Goal: Information Seeking & Learning: Learn about a topic

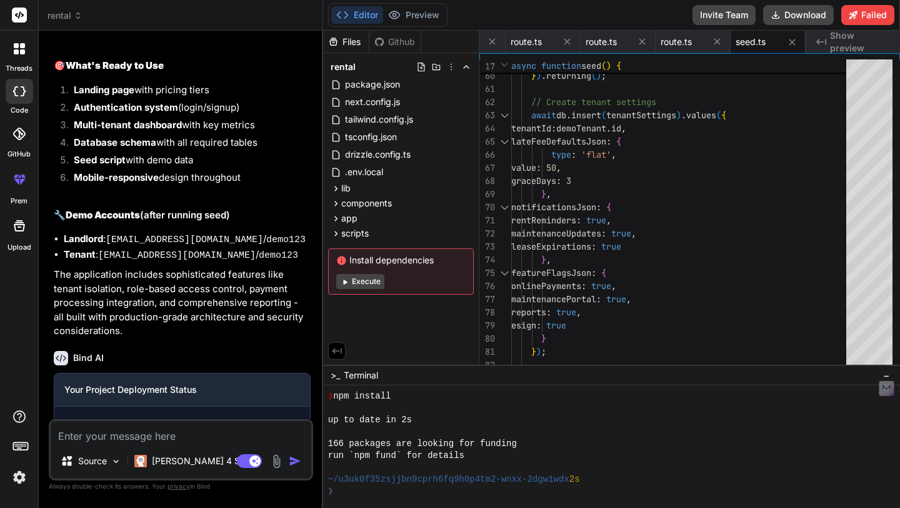
click at [350, 278] on button "Execute" at bounding box center [360, 281] width 48 height 15
click at [116, 416] on span "Deployment failed" at bounding box center [121, 422] width 74 height 13
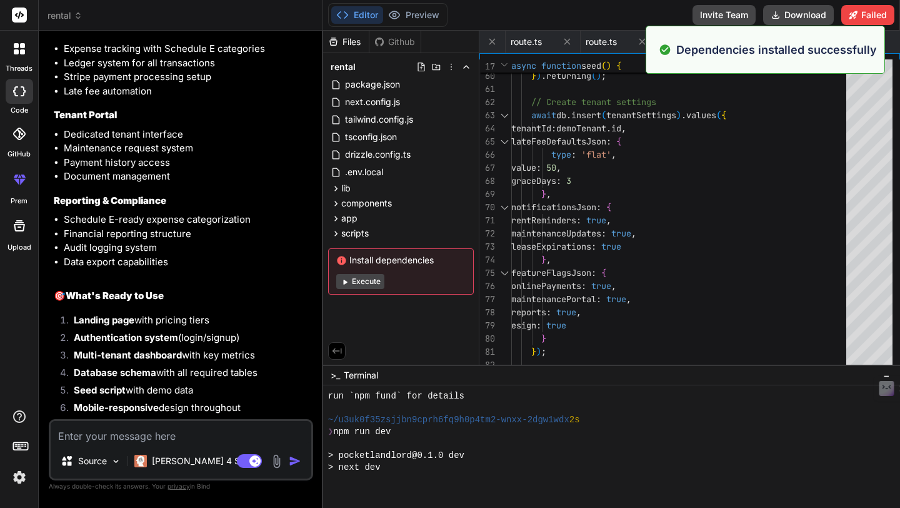
scroll to position [5521, 0]
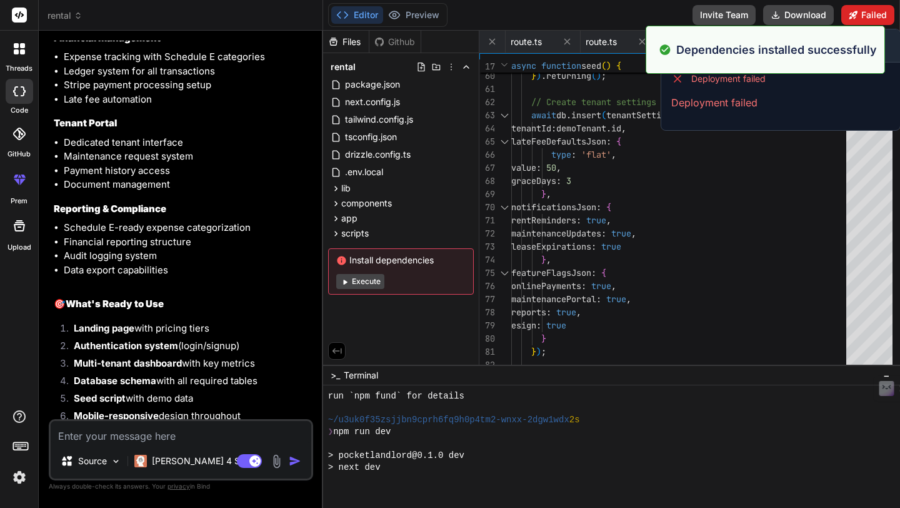
click at [855, 13] on icon at bounding box center [853, 15] width 9 height 9
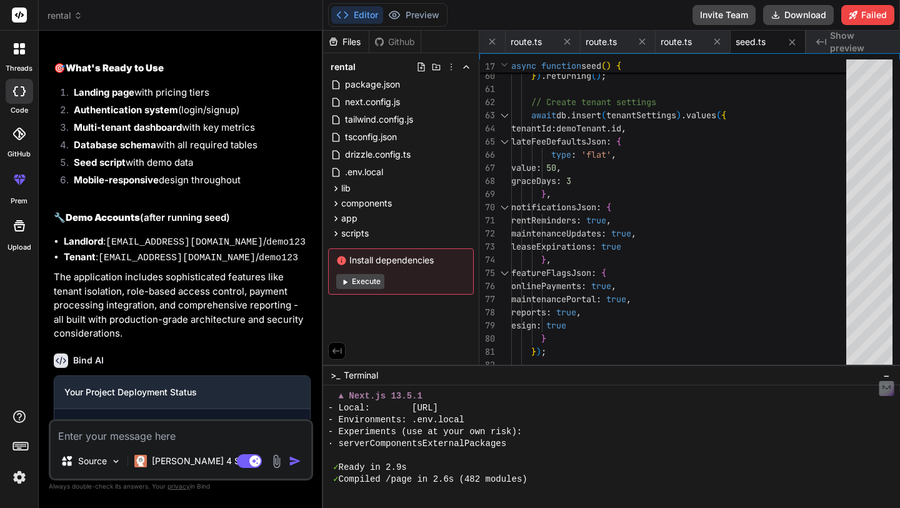
scroll to position [5771, 0]
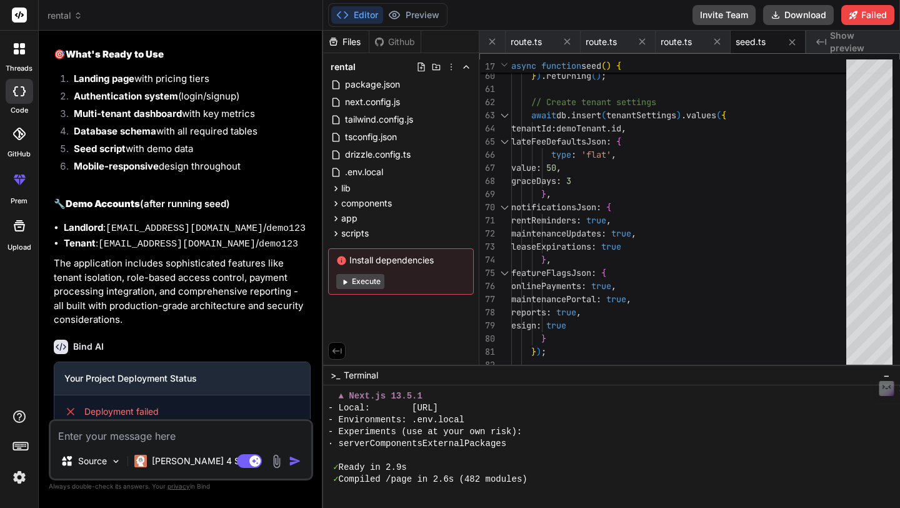
click at [235, 428] on p "Deployment failed" at bounding box center [182, 435] width 236 height 15
click at [118, 464] on img at bounding box center [116, 461] width 11 height 11
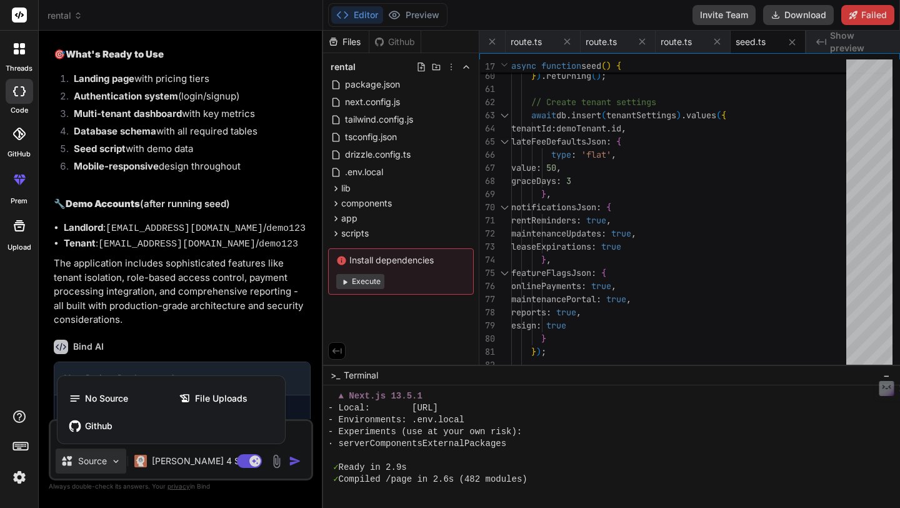
click at [631, 426] on div at bounding box center [450, 254] width 900 height 508
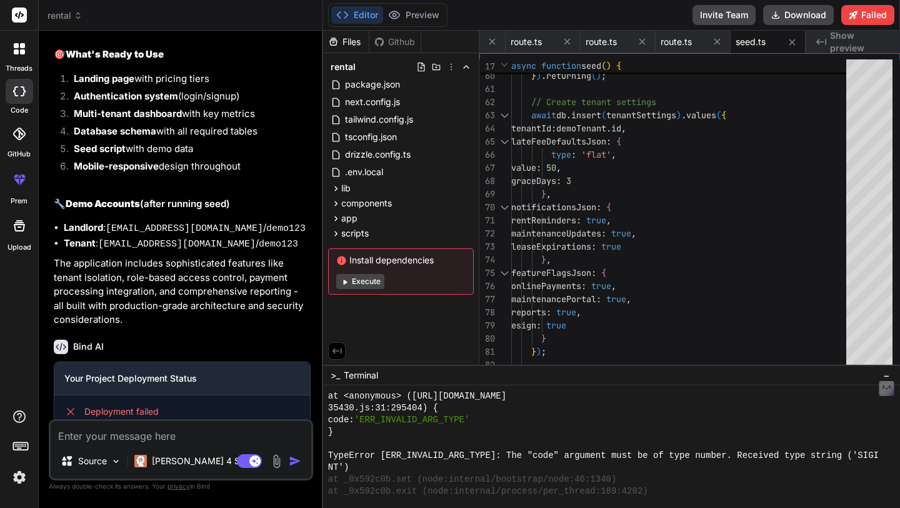
scroll to position [1876, 0]
click at [798, 13] on button "Download" at bounding box center [798, 15] width 71 height 20
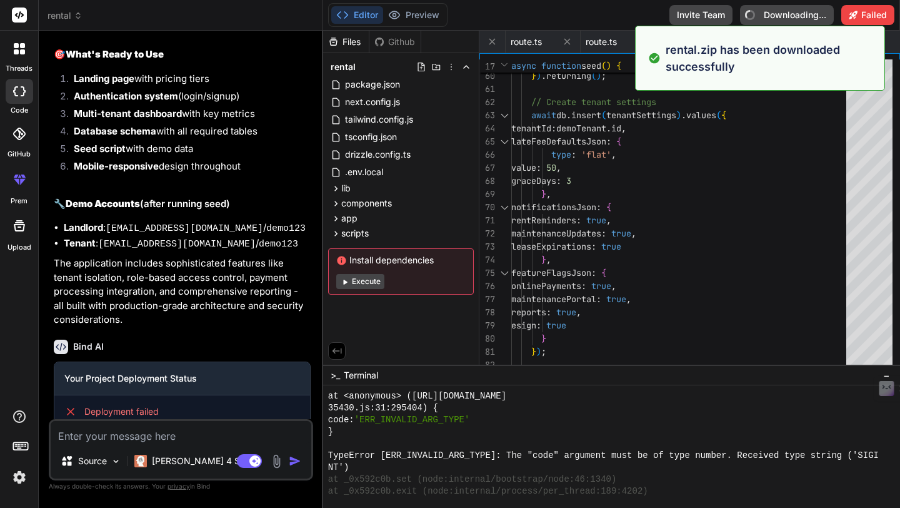
type textarea "x"
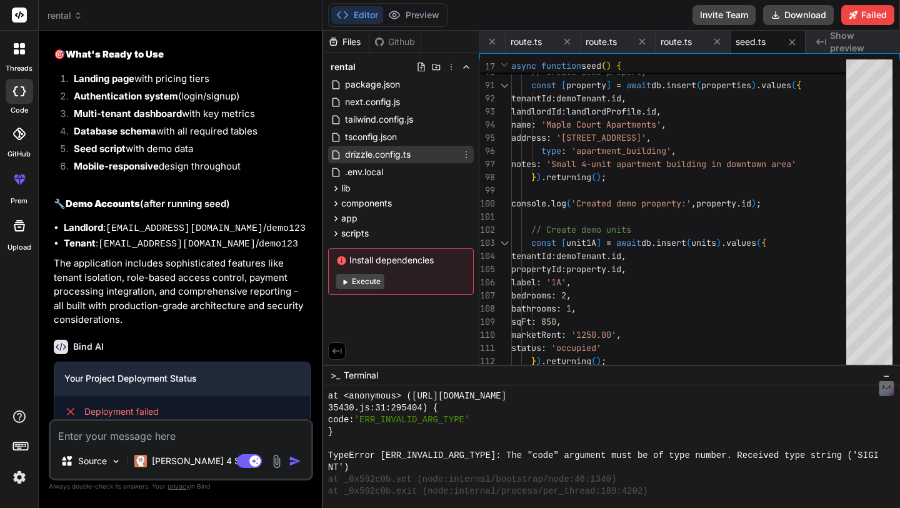
click at [386, 156] on span "drizzle.config.ts" at bounding box center [378, 154] width 68 height 15
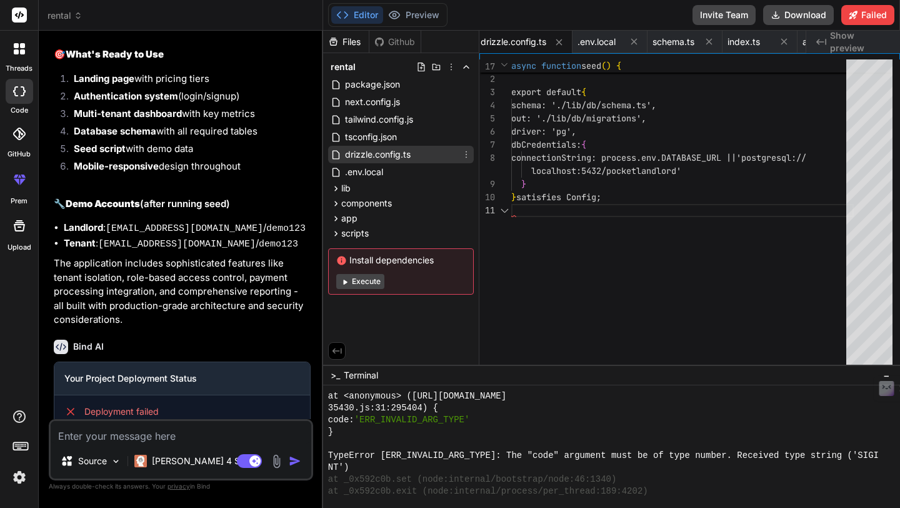
scroll to position [13, 0]
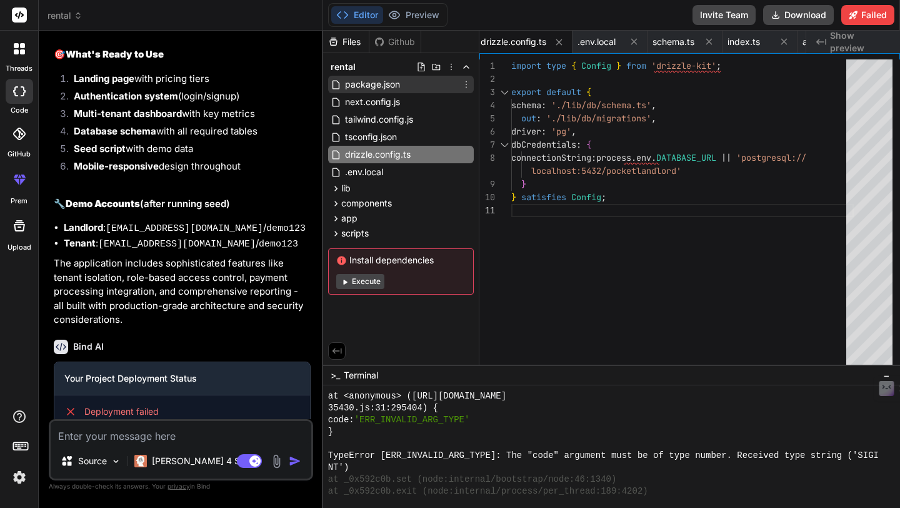
click at [375, 88] on span "package.json" at bounding box center [373, 84] width 58 height 15
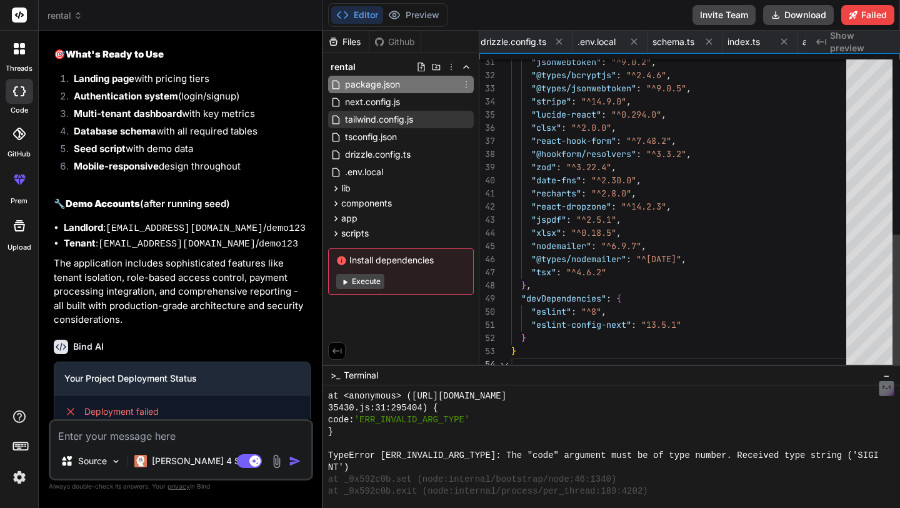
scroll to position [0, 0]
click at [373, 111] on div "tailwind.config.js" at bounding box center [401, 120] width 146 height 18
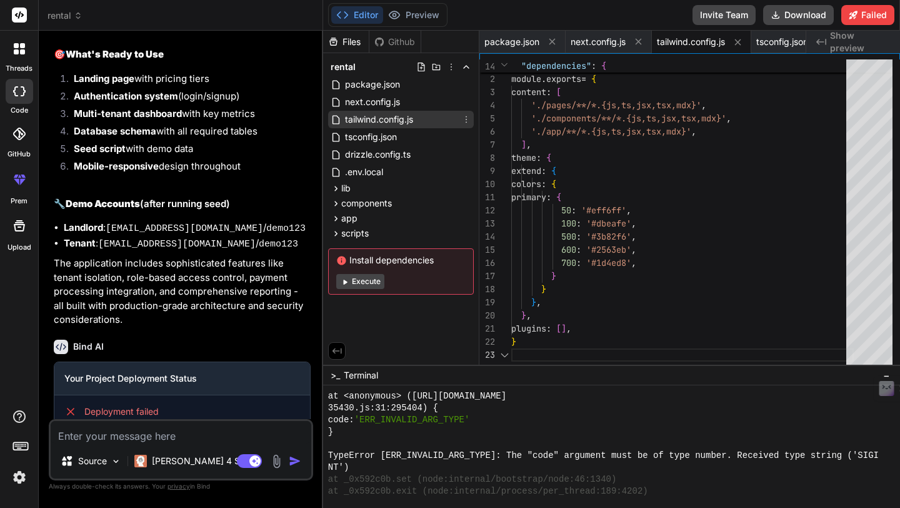
scroll to position [26, 0]
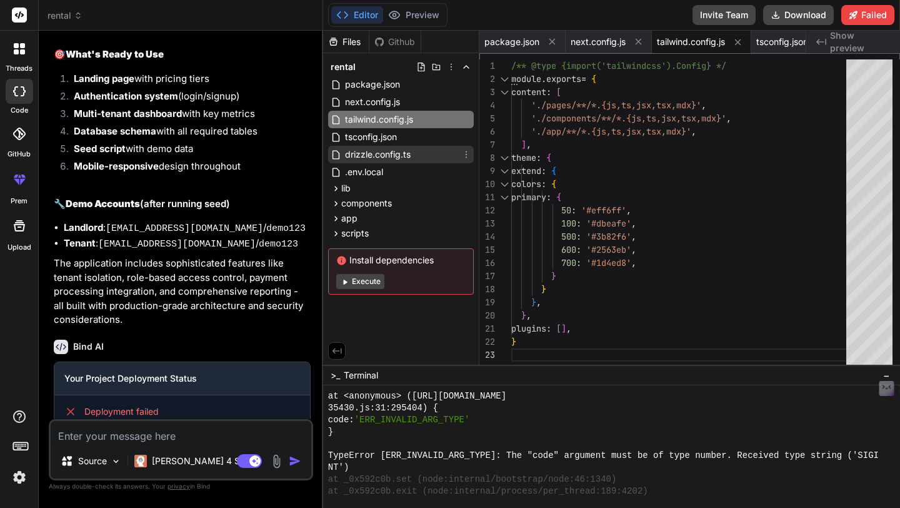
click at [373, 153] on span "drizzle.config.ts" at bounding box center [378, 154] width 68 height 15
type textarea "} satisfies Config;"
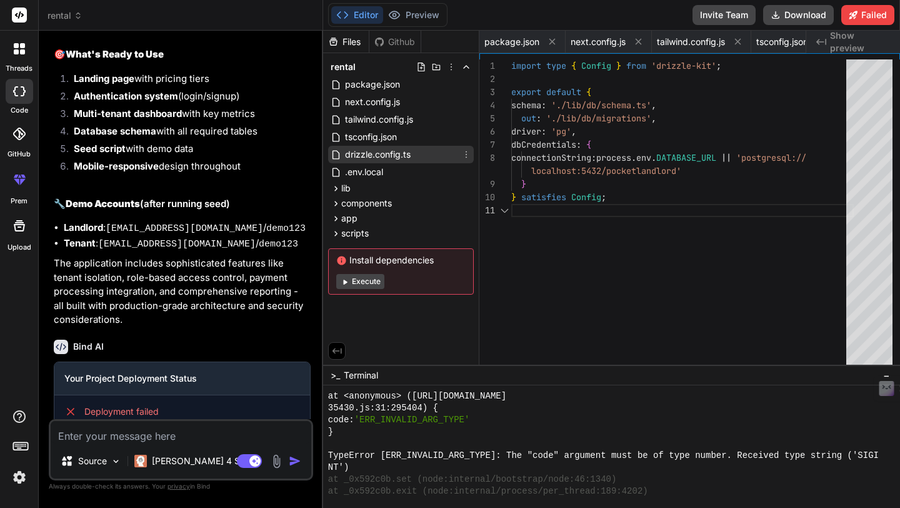
scroll to position [13, 0]
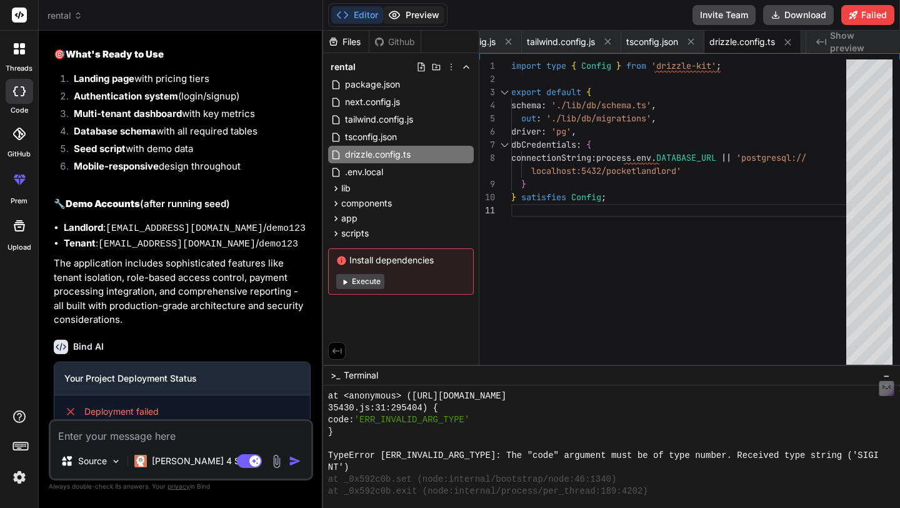
click at [410, 16] on button "Preview" at bounding box center [413, 15] width 61 height 18
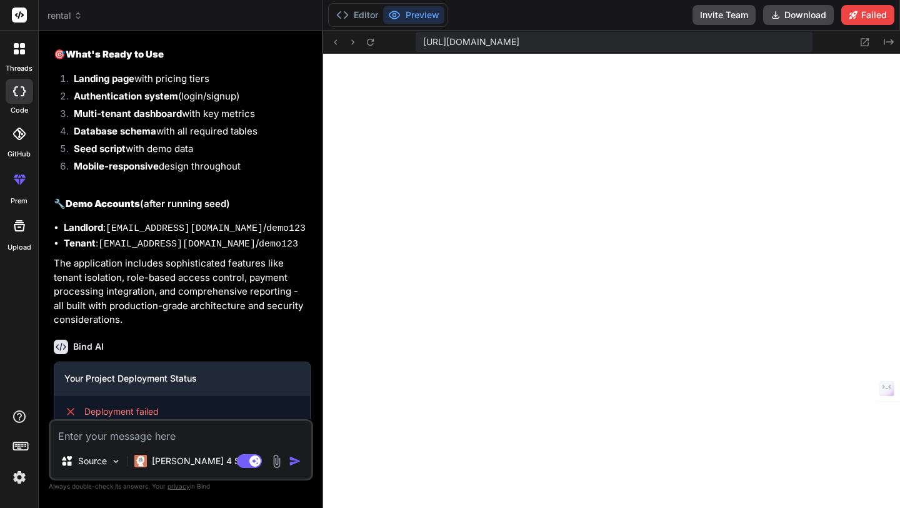
scroll to position [1877, 0]
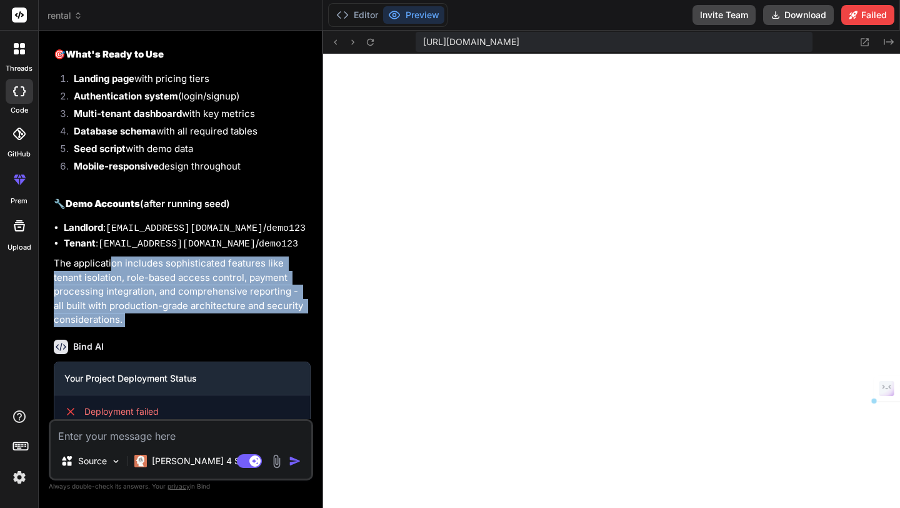
drag, startPoint x: 111, startPoint y: 213, endPoint x: 126, endPoint y: 278, distance: 66.7
click at [126, 278] on div "You Bind AI 🔹 Project : PocketLandlord - Rental Management SaaS 🔧 Tech Stack : …" at bounding box center [182, 230] width 262 height 378
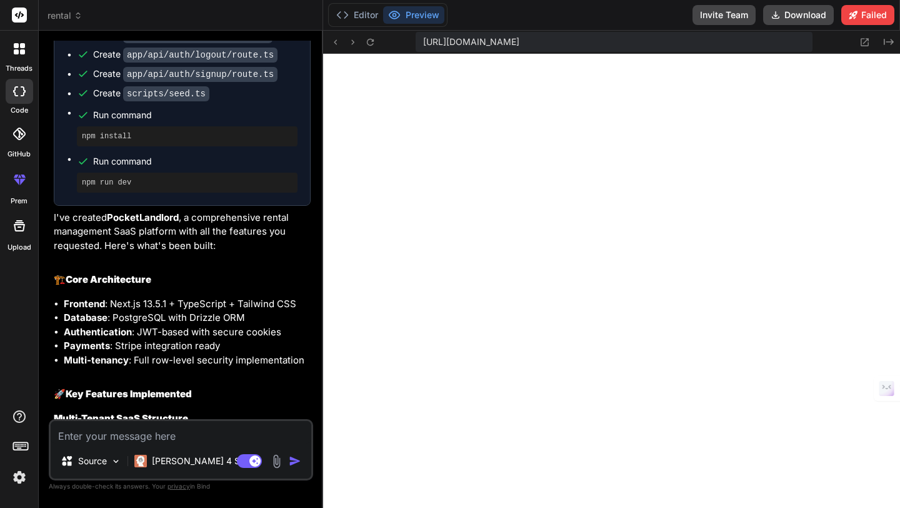
scroll to position [4975, 0]
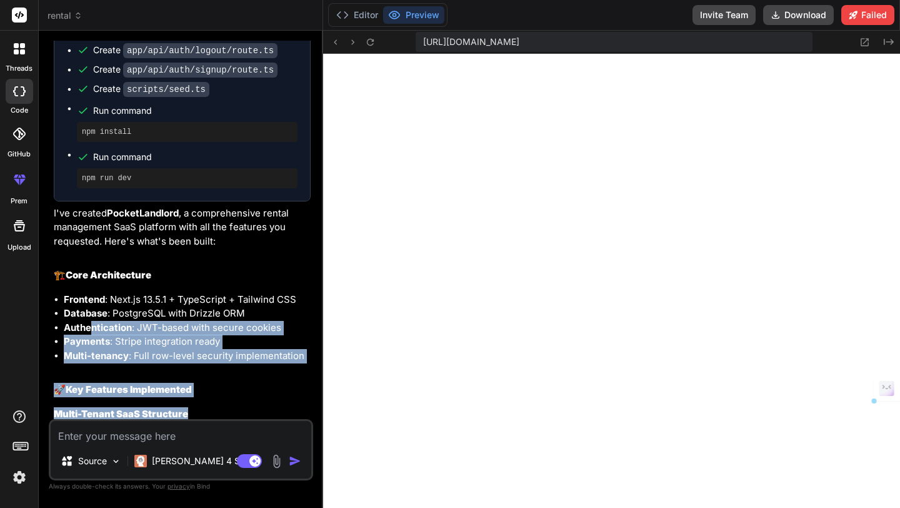
drag, startPoint x: 93, startPoint y: 276, endPoint x: 208, endPoint y: 369, distance: 147.7
click at [211, 369] on div "PocketLandlord - Rental Management SaaS Click to open Workbench Create package.…" at bounding box center [182, 294] width 257 height 1658
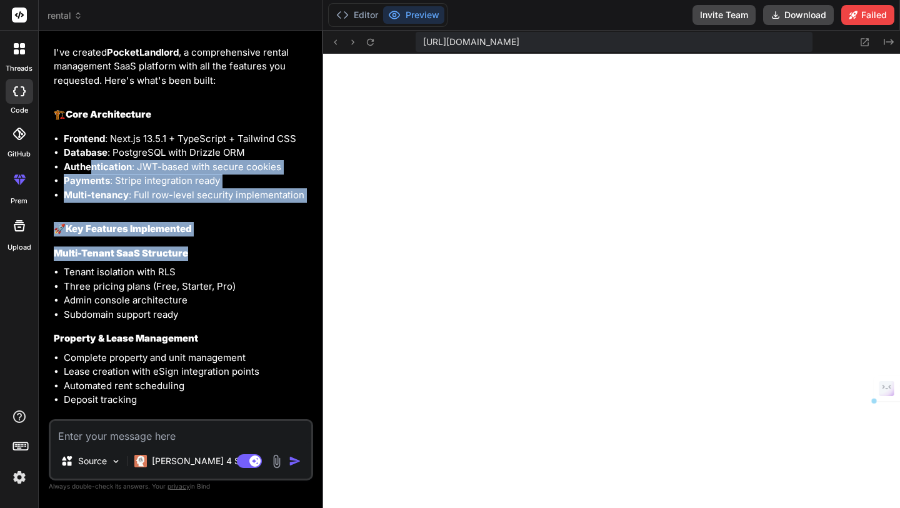
scroll to position [5119, 0]
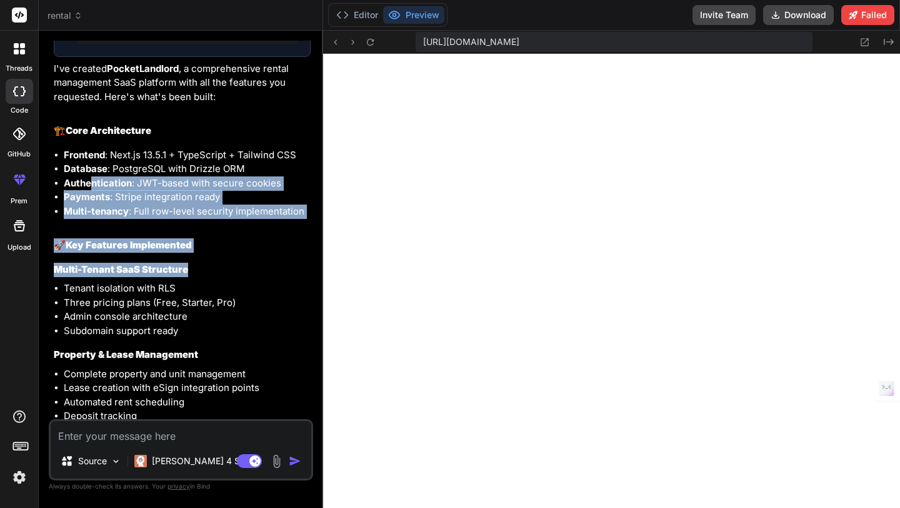
click at [13, 140] on div at bounding box center [20, 134] width 28 height 28
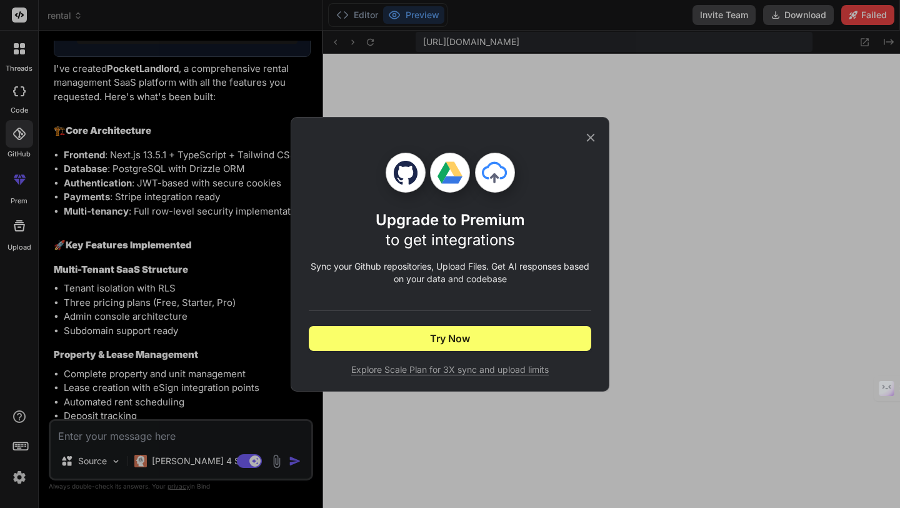
click at [593, 134] on icon at bounding box center [591, 137] width 8 height 8
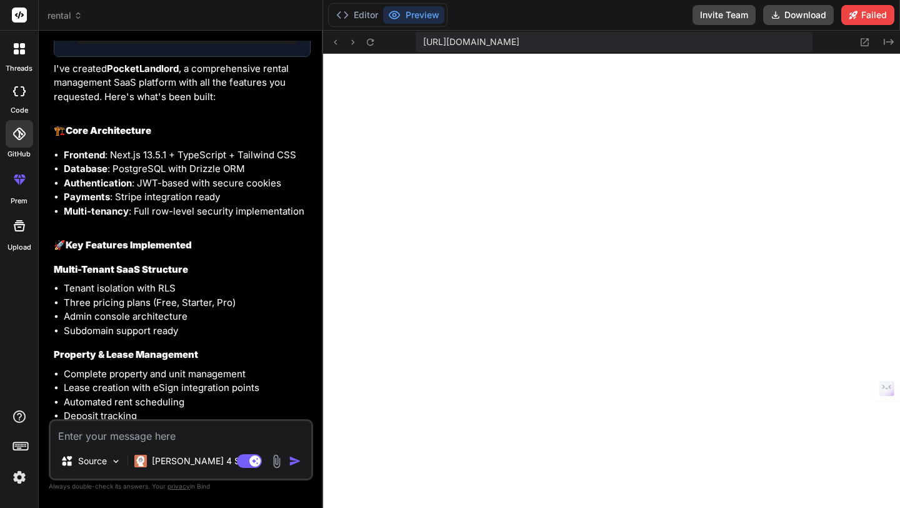
click at [24, 53] on icon at bounding box center [22, 51] width 5 height 5
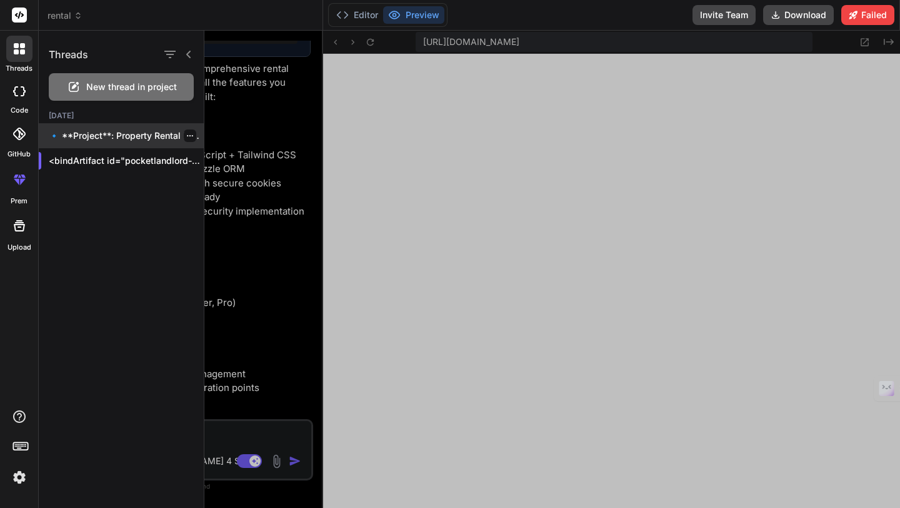
click at [124, 134] on p "🔹 **Project**: Property Rental Platform 🔧 **Tech..." at bounding box center [126, 135] width 155 height 13
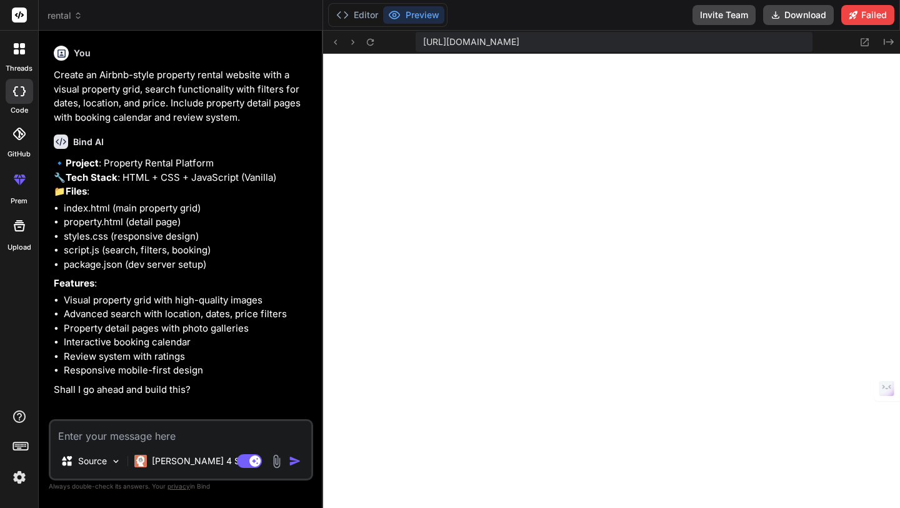
scroll to position [0, 0]
click at [20, 97] on div at bounding box center [20, 91] width 28 height 25
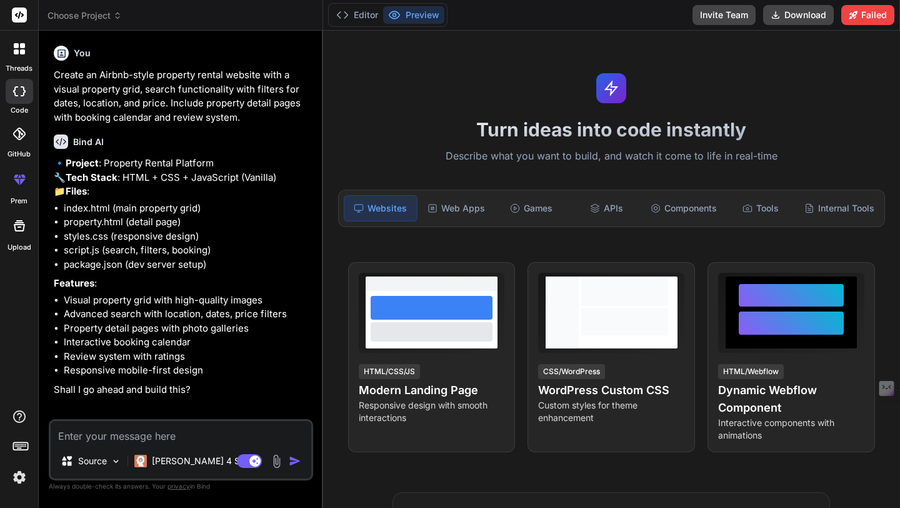
scroll to position [25, 0]
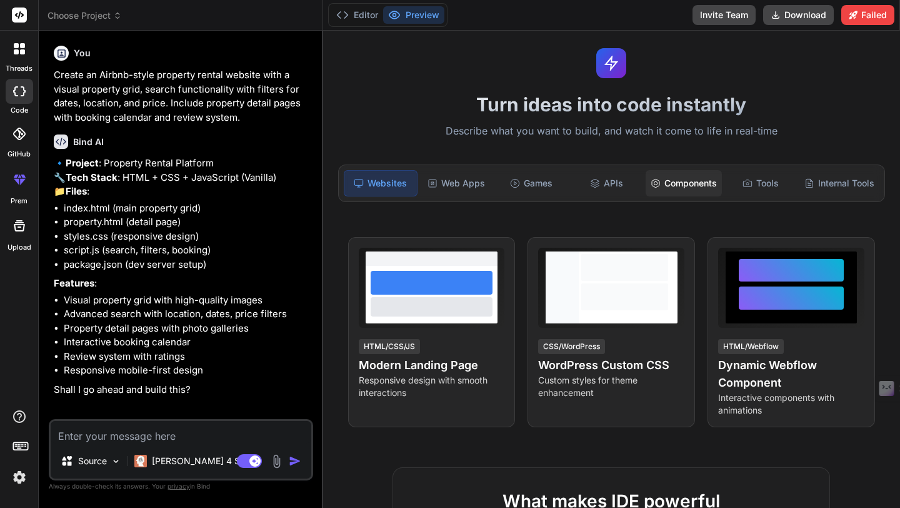
click at [687, 185] on div "Components" at bounding box center [684, 183] width 76 height 26
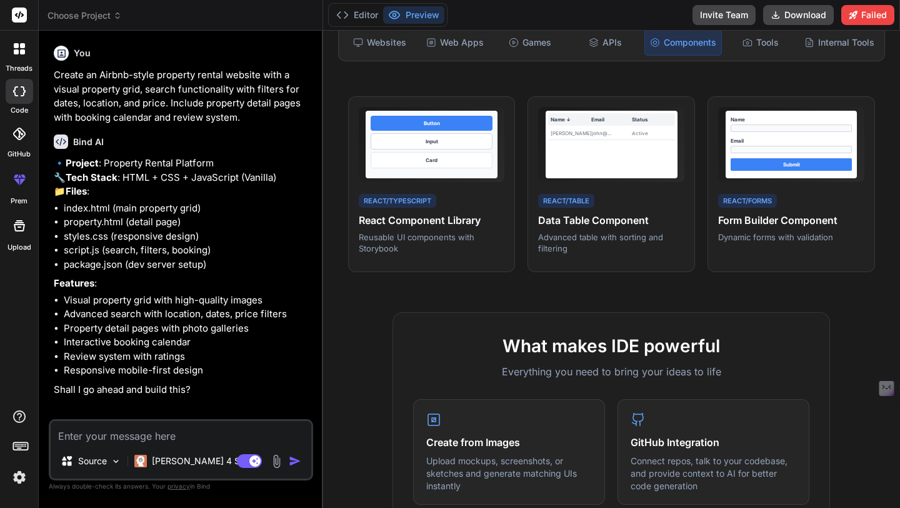
scroll to position [163, 0]
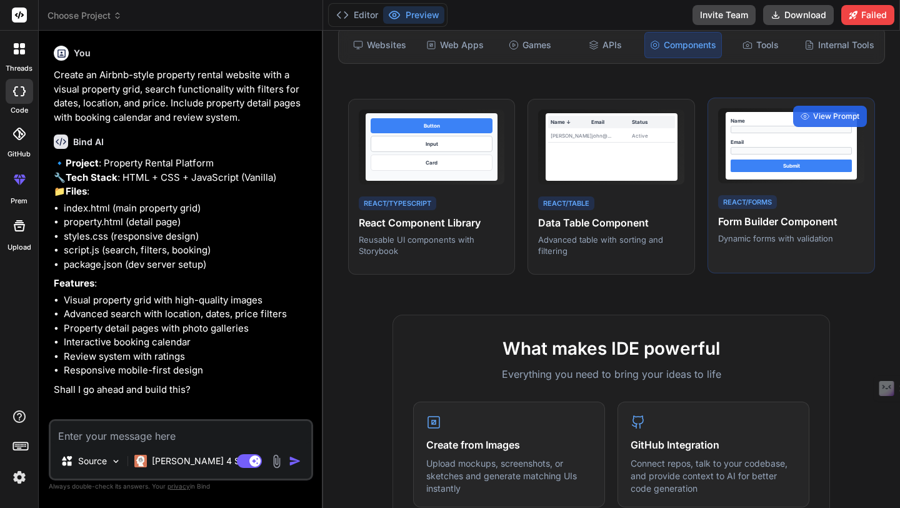
click at [782, 191] on div "Name Email Submit React/Forms Form Builder Component Dynamic forms with validat…" at bounding box center [792, 186] width 168 height 176
click at [821, 118] on span "View Prompt" at bounding box center [836, 116] width 46 height 11
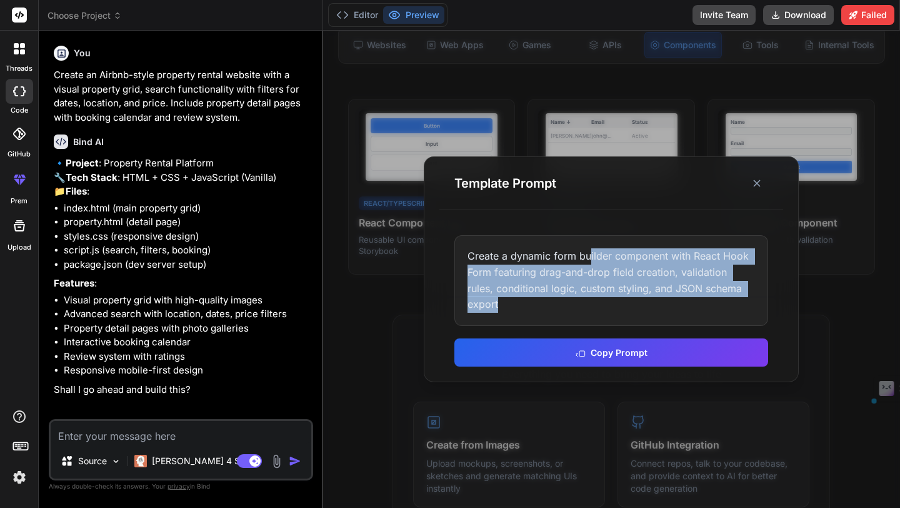
drag, startPoint x: 589, startPoint y: 271, endPoint x: 603, endPoint y: 314, distance: 45.3
click at [603, 314] on div "Create a dynamic form builder component with React Hook Form featuring drag-and…" at bounding box center [612, 280] width 314 height 90
click at [756, 186] on line at bounding box center [757, 183] width 6 height 6
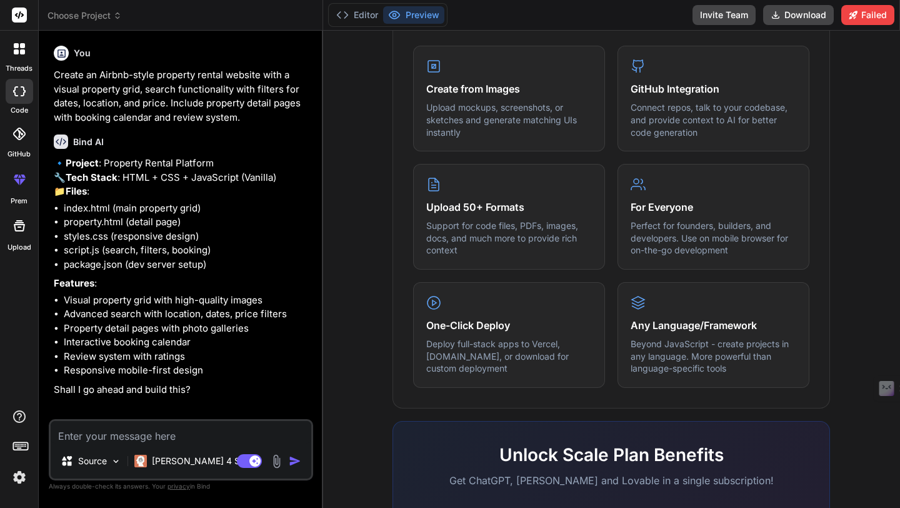
scroll to position [521, 0]
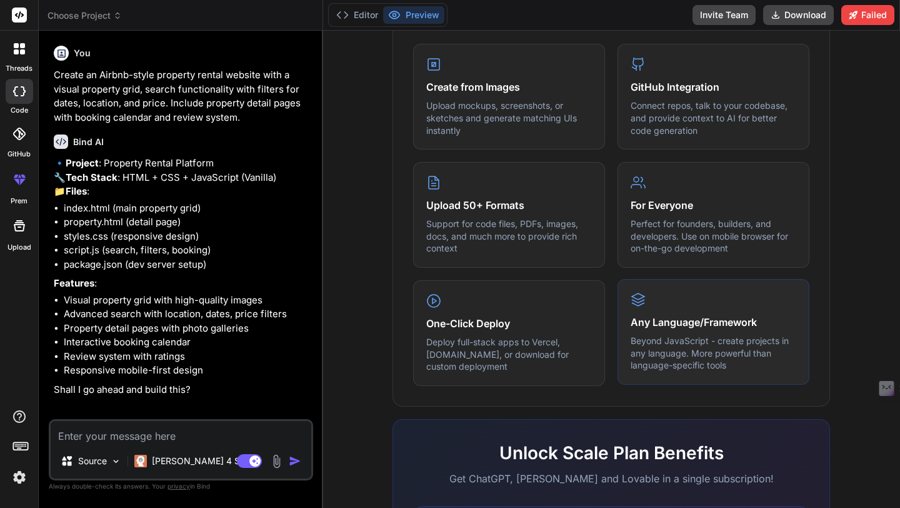
click at [680, 341] on p "Beyond JavaScript - create projects in any language. More powerful than languag…" at bounding box center [714, 353] width 166 height 37
click at [470, 326] on h4 "One-Click Deploy" at bounding box center [509, 322] width 166 height 15
drag, startPoint x: 452, startPoint y: 343, endPoint x: 508, endPoint y: 356, distance: 57.8
click at [508, 356] on p "Deploy full-stack apps to Vercel, [DOMAIN_NAME], or download for custom deploym…" at bounding box center [509, 353] width 166 height 37
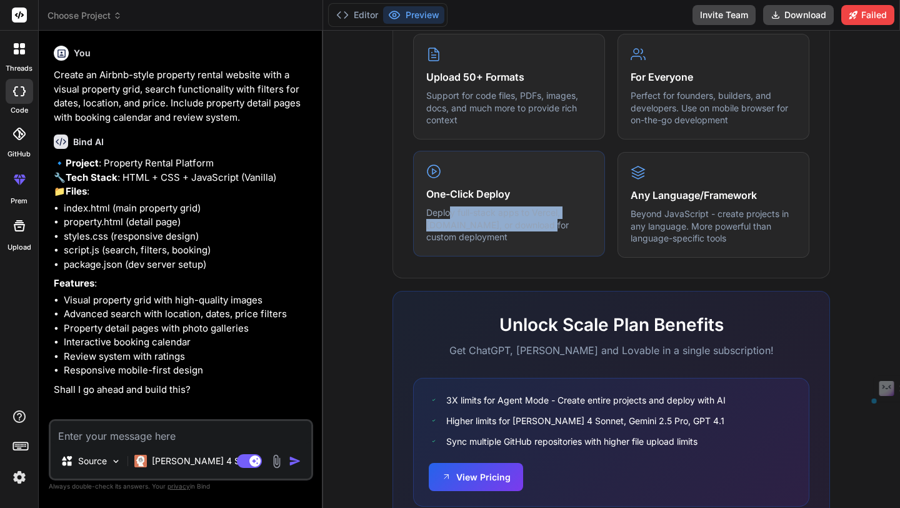
scroll to position [700, 0]
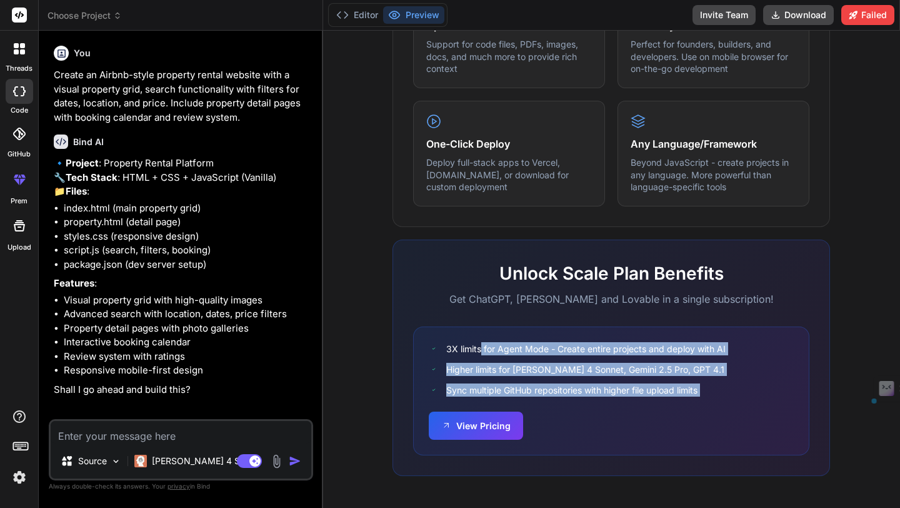
drag, startPoint x: 481, startPoint y: 351, endPoint x: 578, endPoint y: 398, distance: 107.7
click at [578, 398] on div "3X limits for Agent Mode - Create entire projects and deploy with AI Higher lim…" at bounding box center [611, 390] width 396 height 129
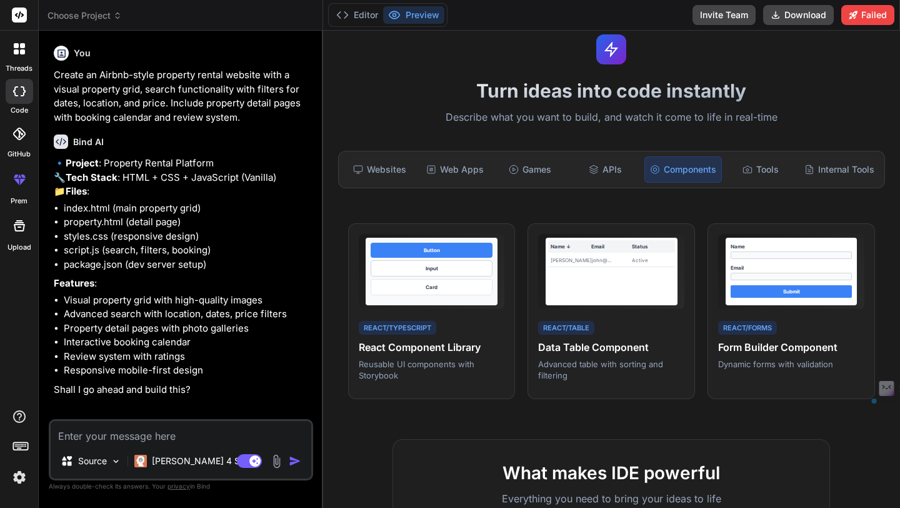
scroll to position [0, 0]
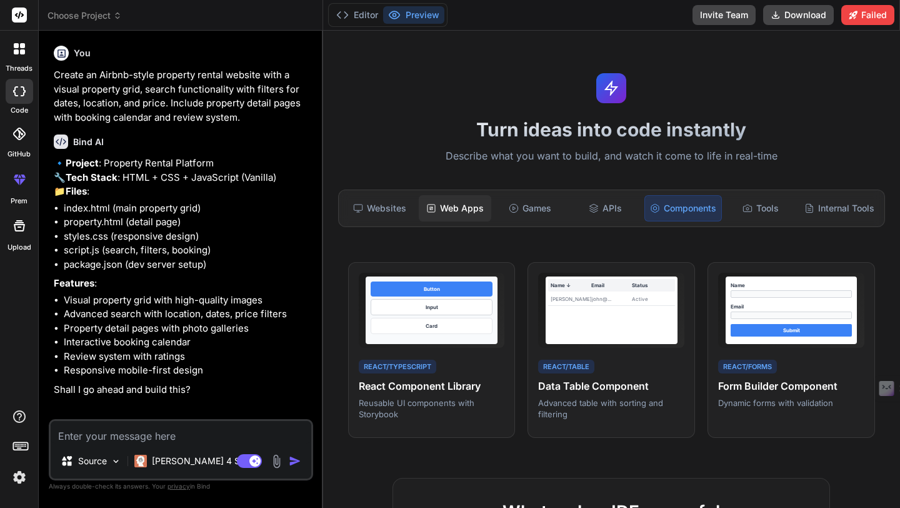
click at [447, 208] on div "Web Apps" at bounding box center [455, 208] width 73 height 26
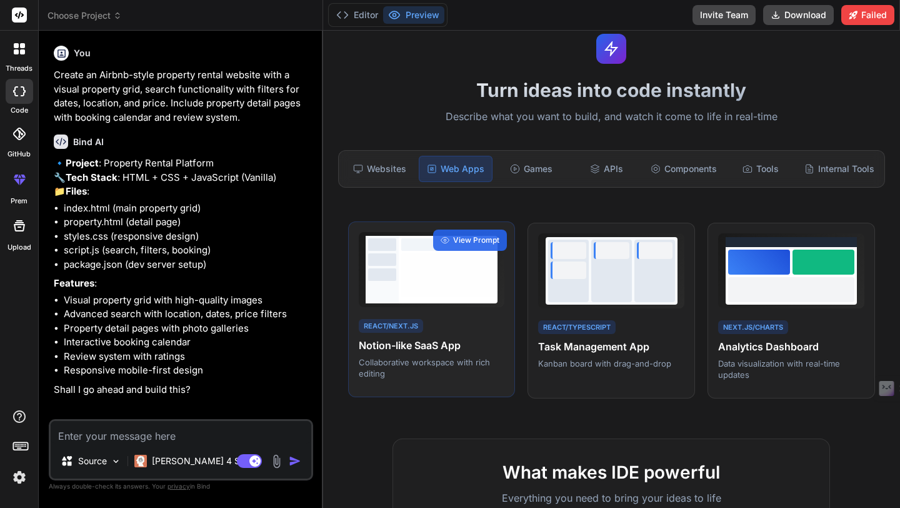
scroll to position [44, 0]
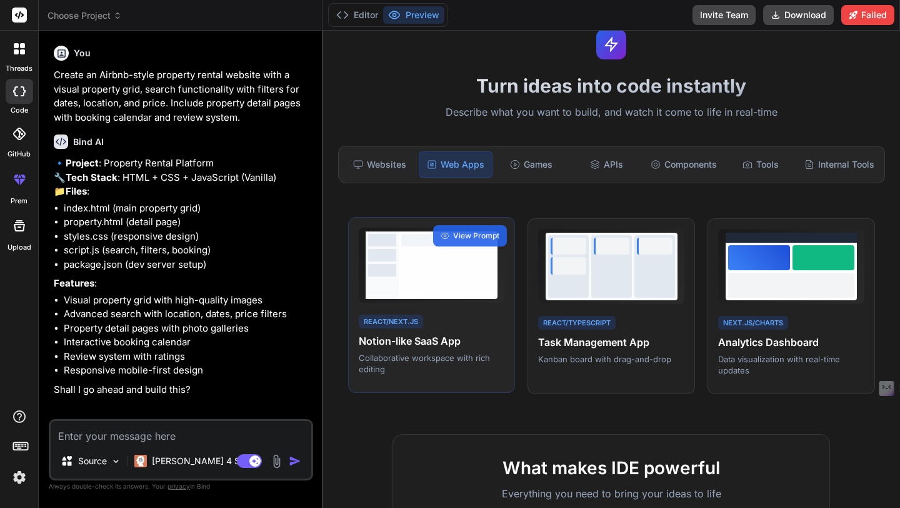
click at [447, 295] on div at bounding box center [448, 265] width 99 height 68
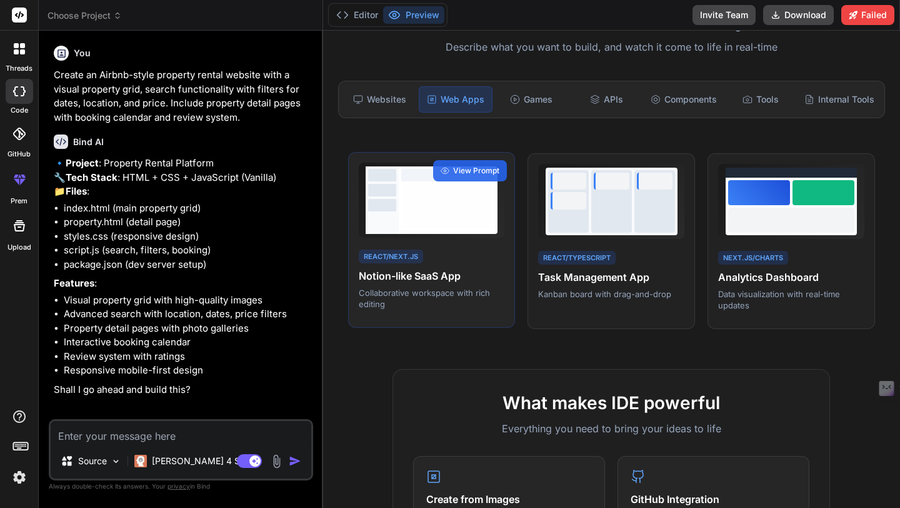
scroll to position [108, 0]
click at [463, 170] on span "View Prompt" at bounding box center [476, 171] width 46 height 11
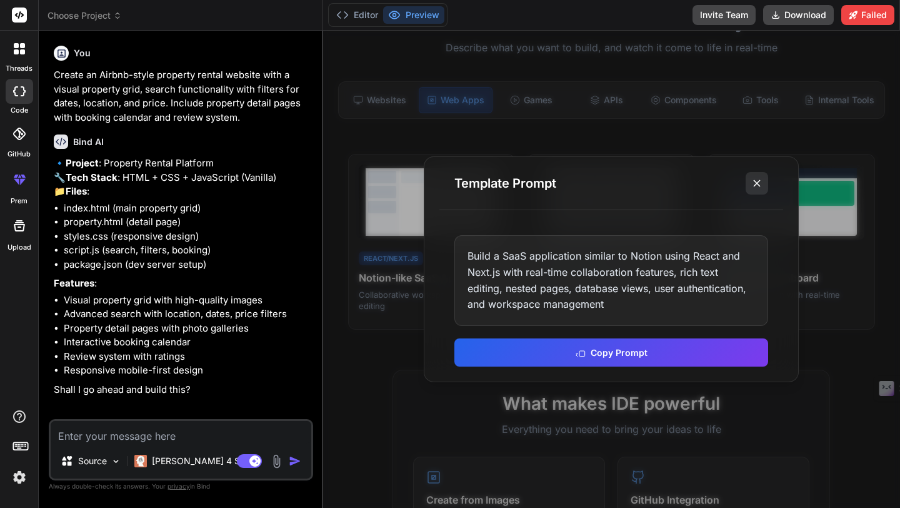
click at [754, 180] on icon at bounding box center [757, 183] width 13 height 13
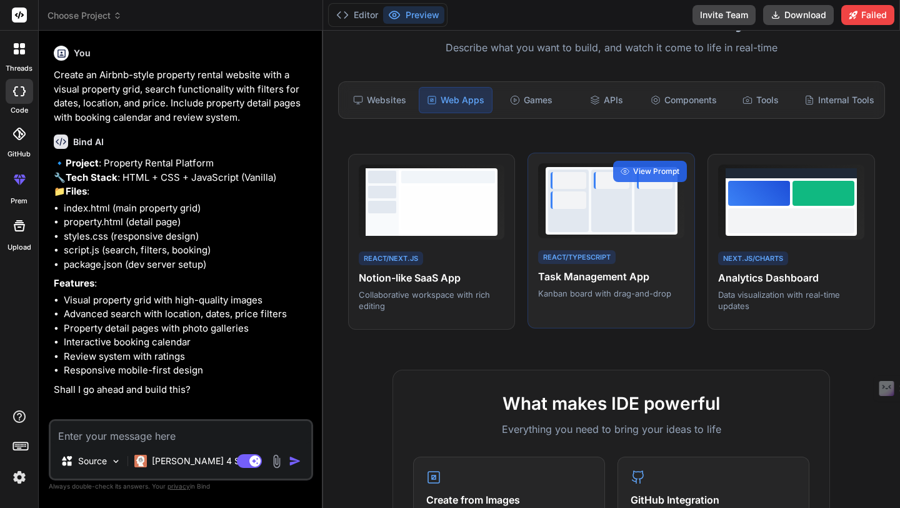
click at [632, 219] on div at bounding box center [611, 201] width 131 height 68
click at [647, 171] on span "View Prompt" at bounding box center [656, 171] width 46 height 11
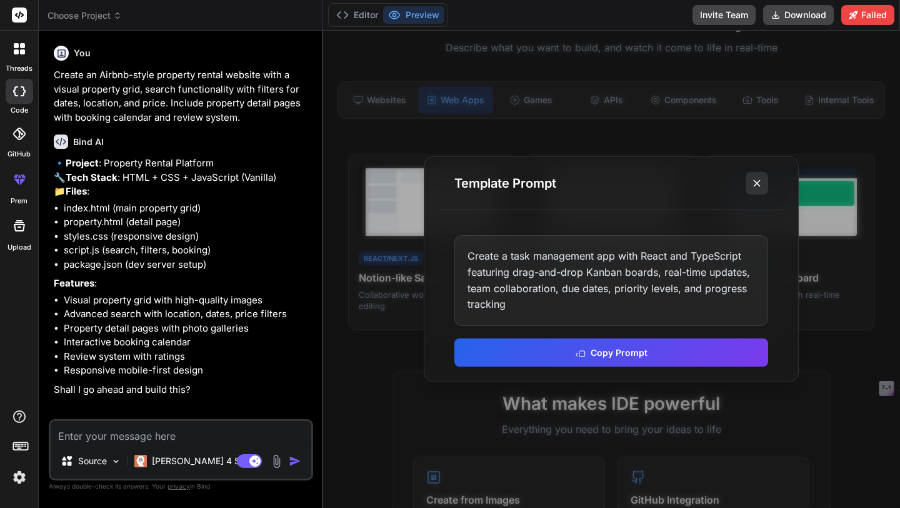
click at [755, 188] on icon at bounding box center [757, 183] width 13 height 13
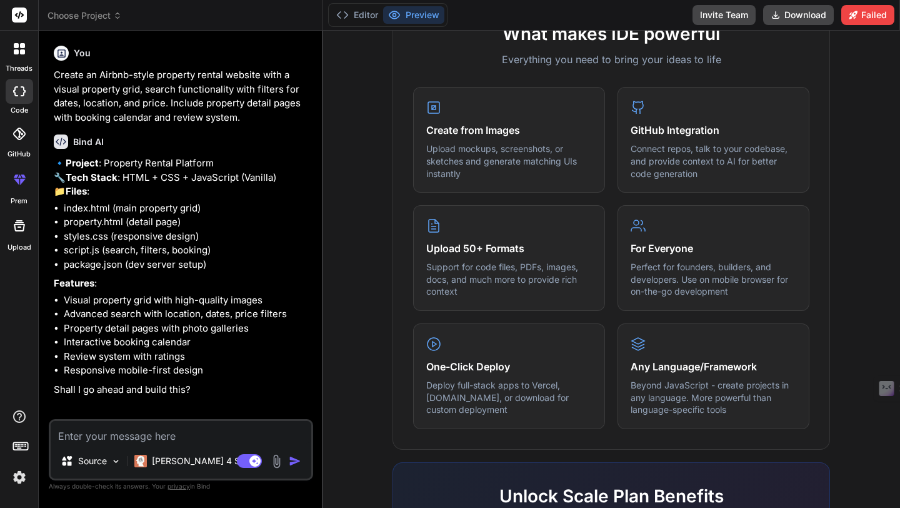
scroll to position [512, 0]
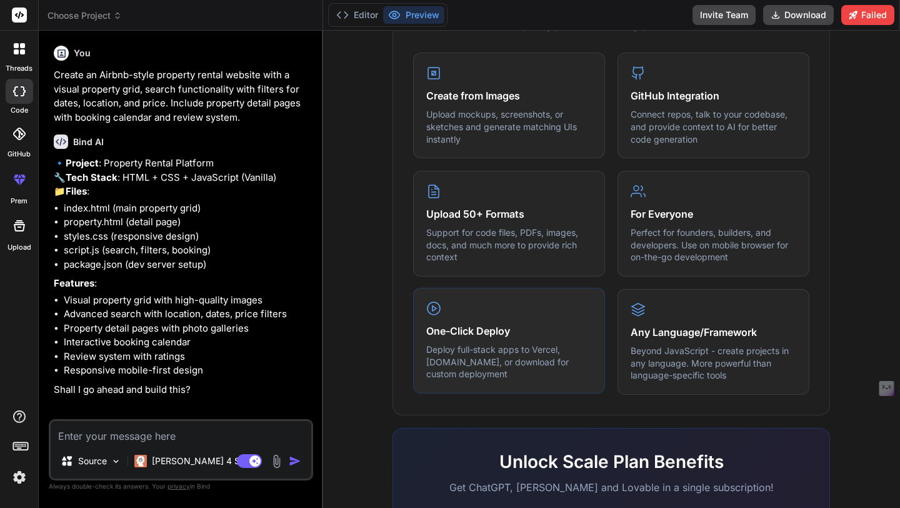
click at [433, 309] on icon at bounding box center [433, 308] width 15 height 15
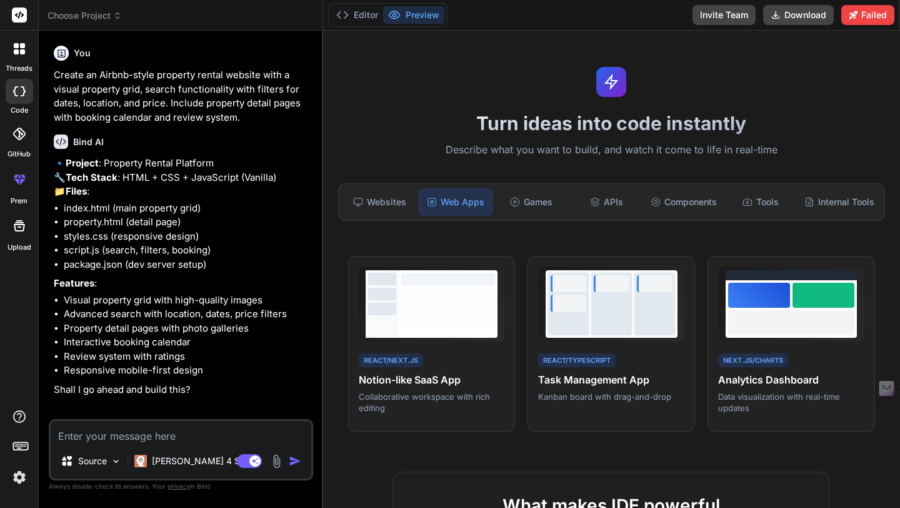
scroll to position [0, 0]
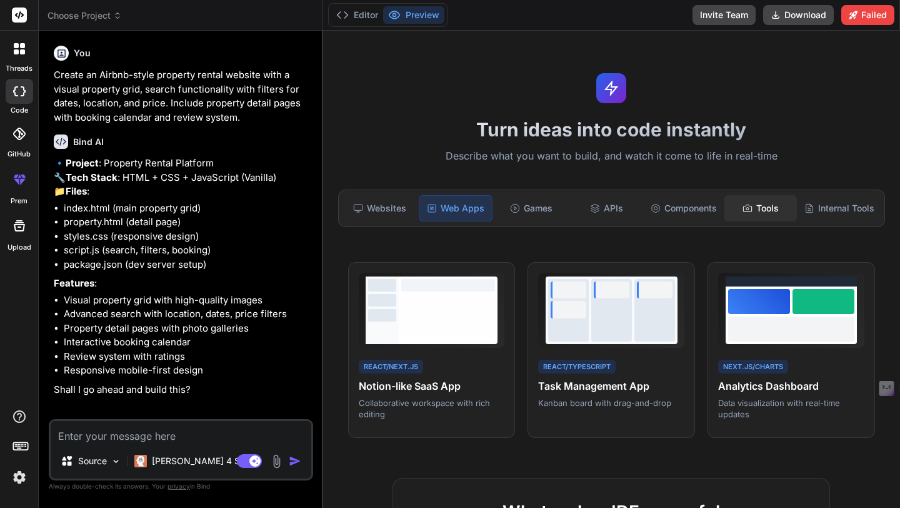
click at [768, 207] on div "Tools" at bounding box center [761, 208] width 73 height 26
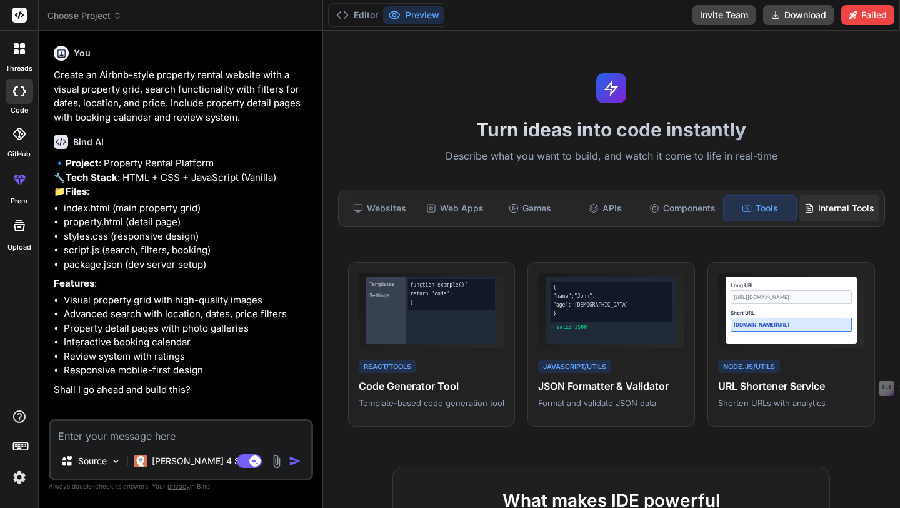
click at [831, 216] on div "Internal Tools" at bounding box center [840, 208] width 80 height 26
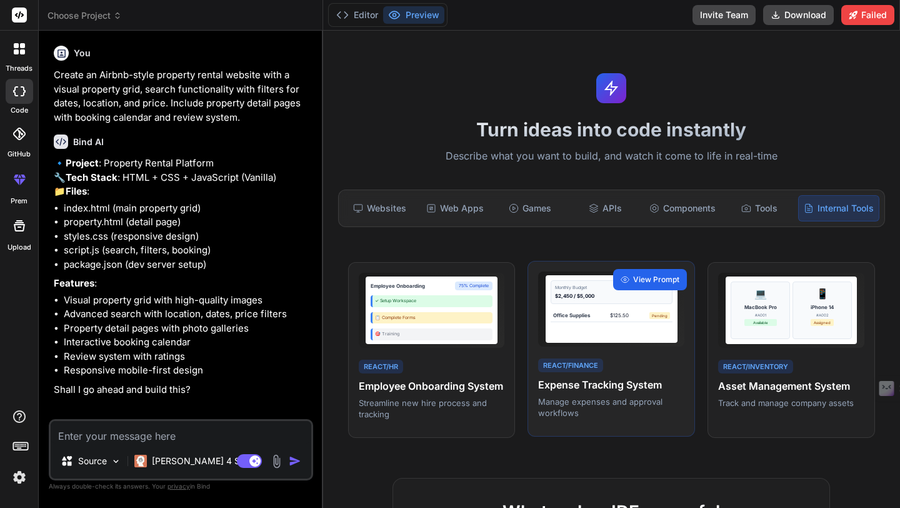
click at [644, 274] on span "View Prompt" at bounding box center [656, 279] width 46 height 11
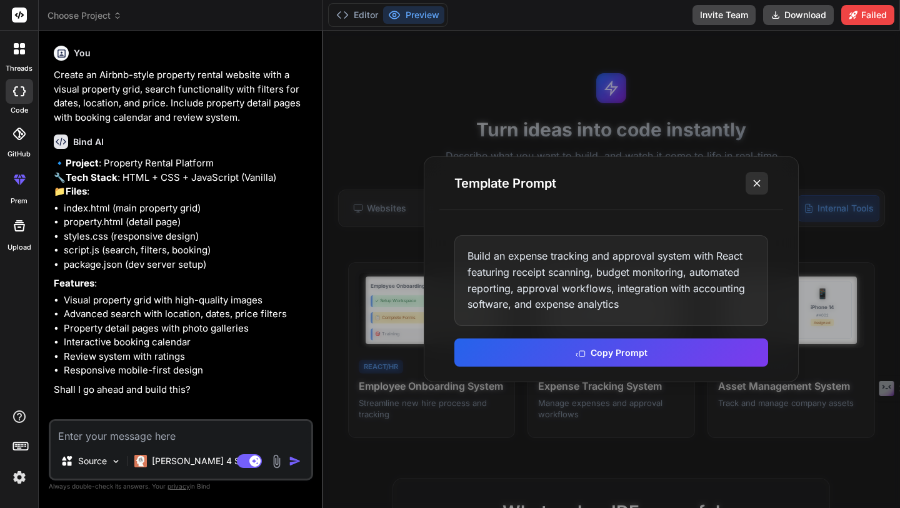
click at [751, 184] on icon at bounding box center [757, 183] width 13 height 13
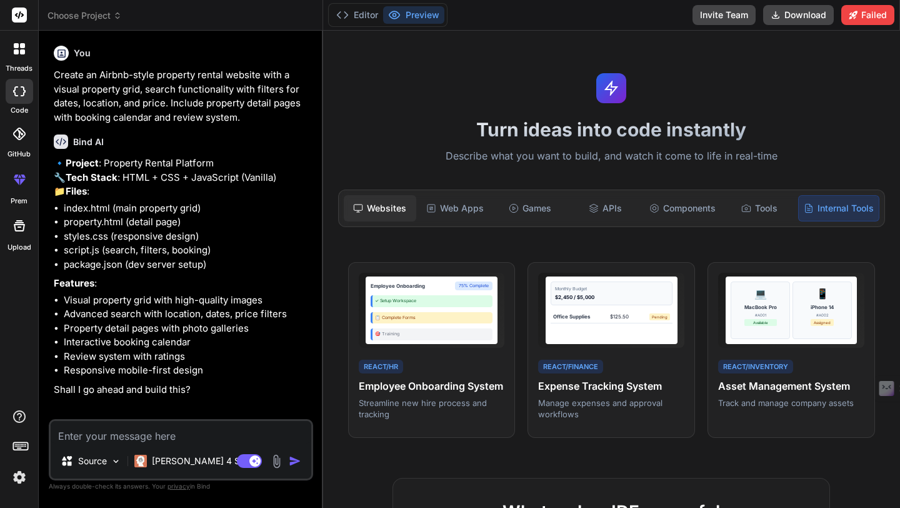
click at [363, 216] on div "Websites" at bounding box center [380, 208] width 73 height 26
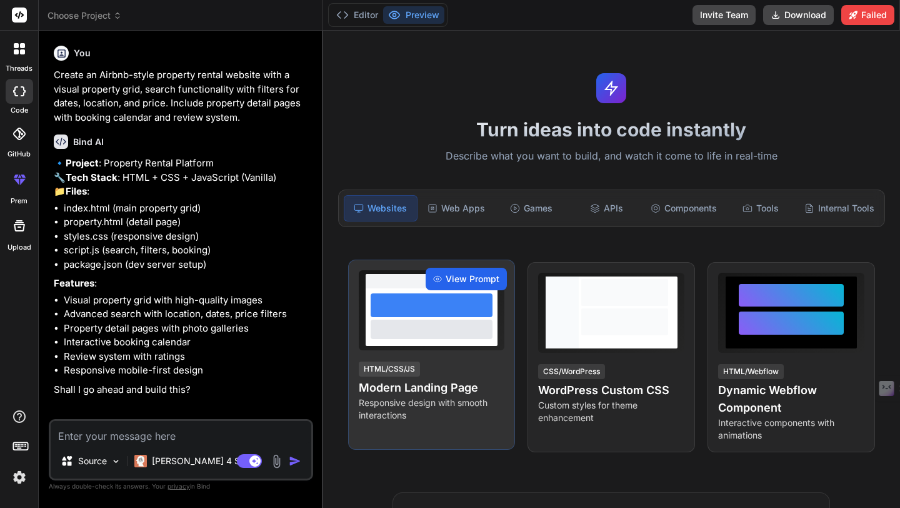
click at [469, 283] on span "View Prompt" at bounding box center [473, 279] width 54 height 13
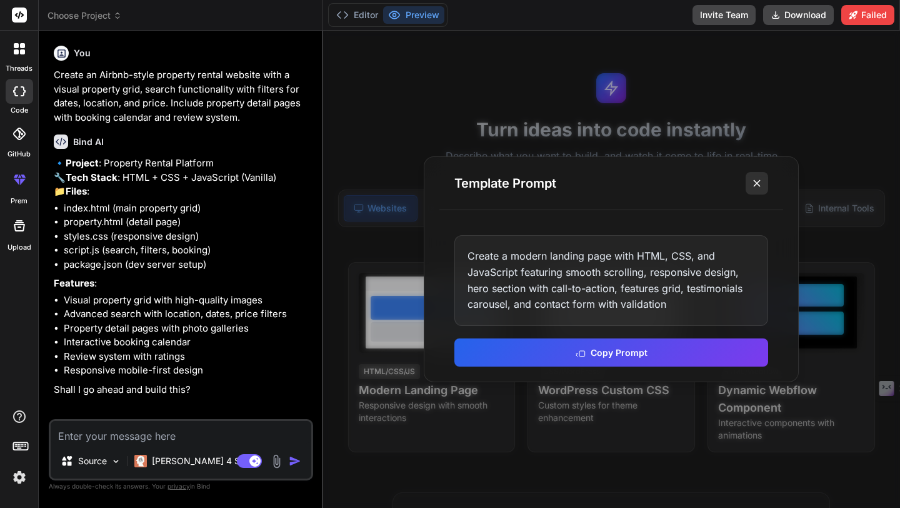
click at [754, 186] on icon at bounding box center [757, 183] width 13 height 13
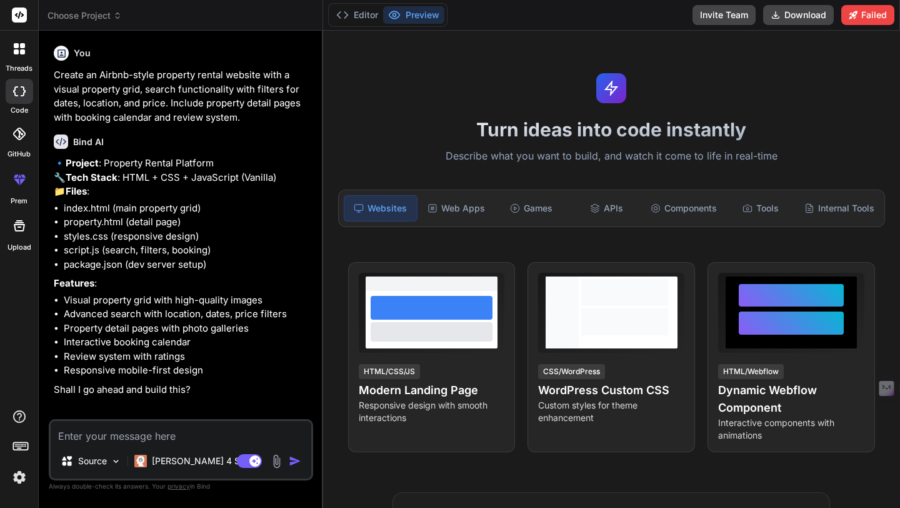
click at [20, 15] on rect at bounding box center [19, 15] width 15 height 15
click at [351, 18] on button "Editor" at bounding box center [357, 15] width 52 height 18
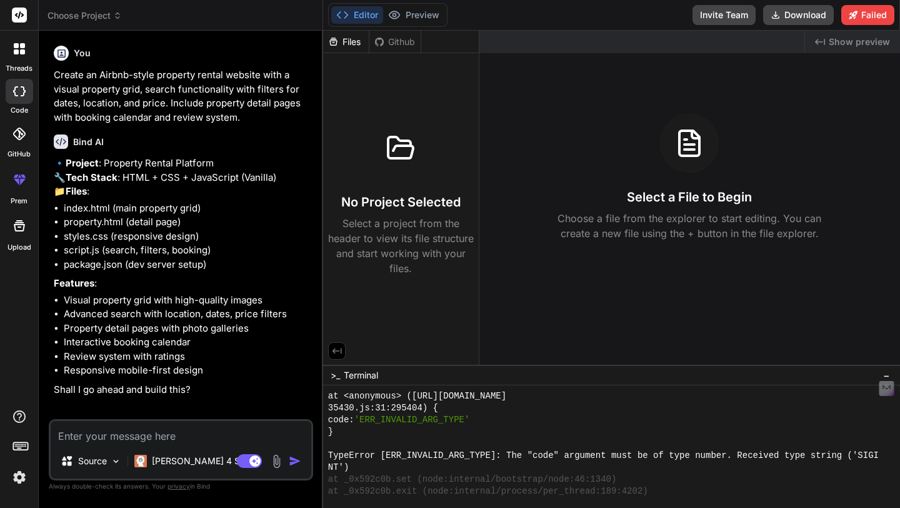
click at [400, 209] on h3 "No Project Selected" at bounding box center [400, 202] width 119 height 18
click at [77, 11] on span "Choose Project" at bounding box center [85, 15] width 74 height 13
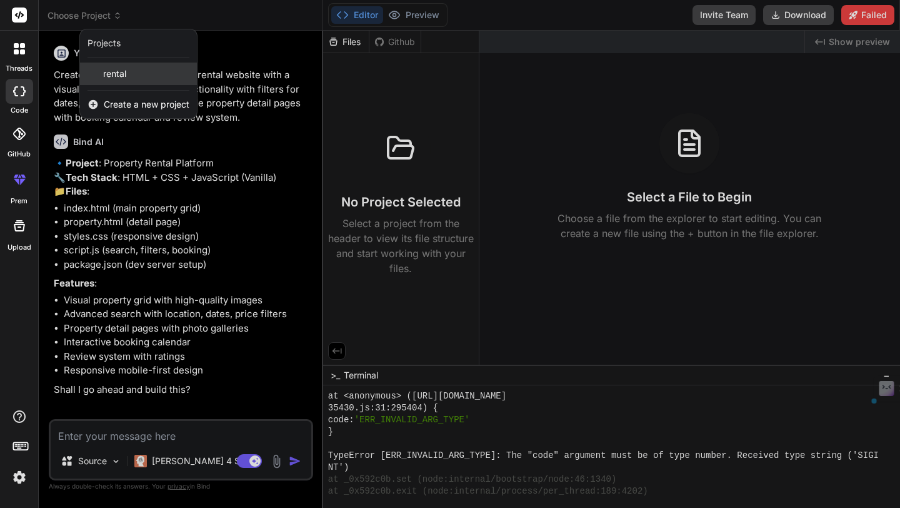
click at [118, 76] on span "rental" at bounding box center [114, 74] width 23 height 13
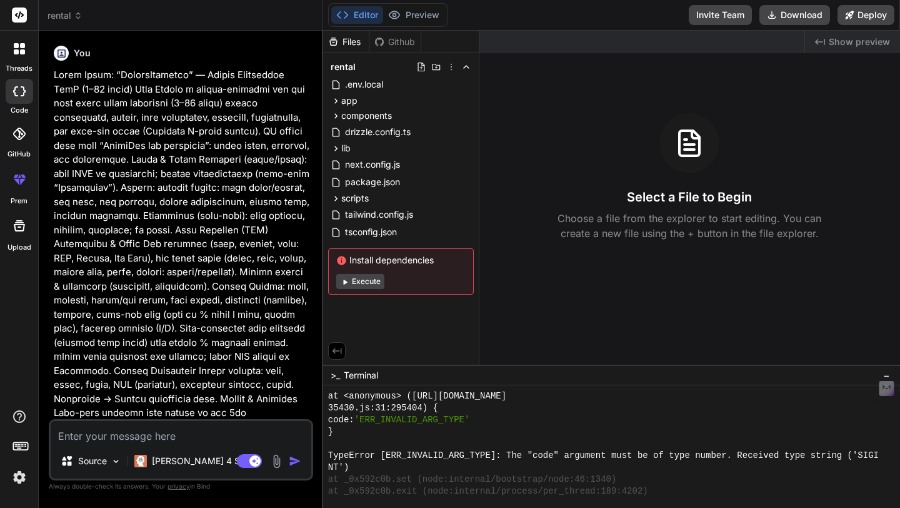
click at [21, 447] on icon at bounding box center [21, 445] width 18 height 18
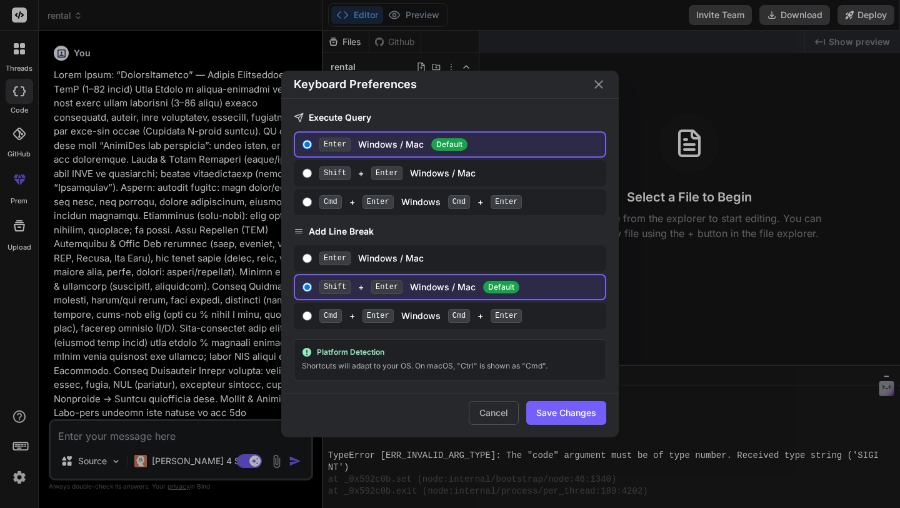
click at [21, 447] on div "Keyboard Preferences Execute Query Enter Windows / Mac Default Shift + Enter Wi…" at bounding box center [450, 254] width 900 height 508
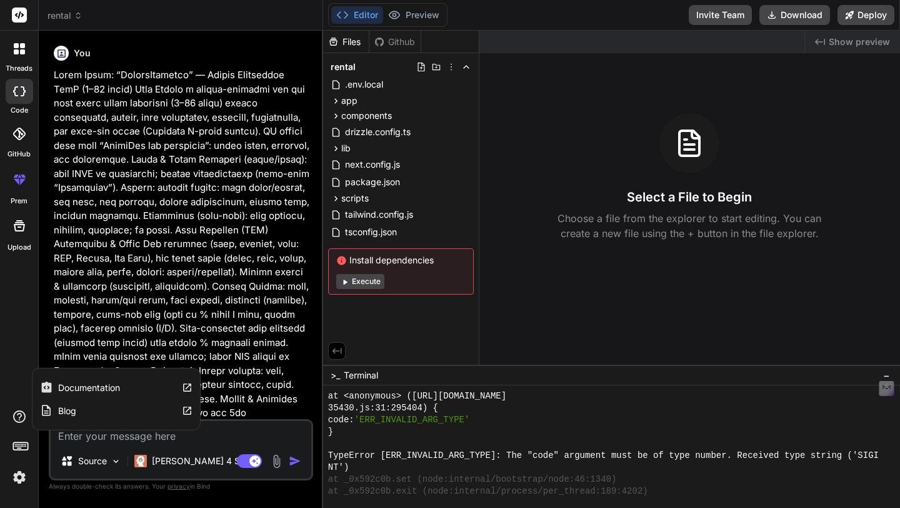
click at [17, 419] on icon at bounding box center [19, 416] width 15 height 15
click at [111, 388] on label "Documentation" at bounding box center [89, 387] width 62 height 13
type textarea "x"
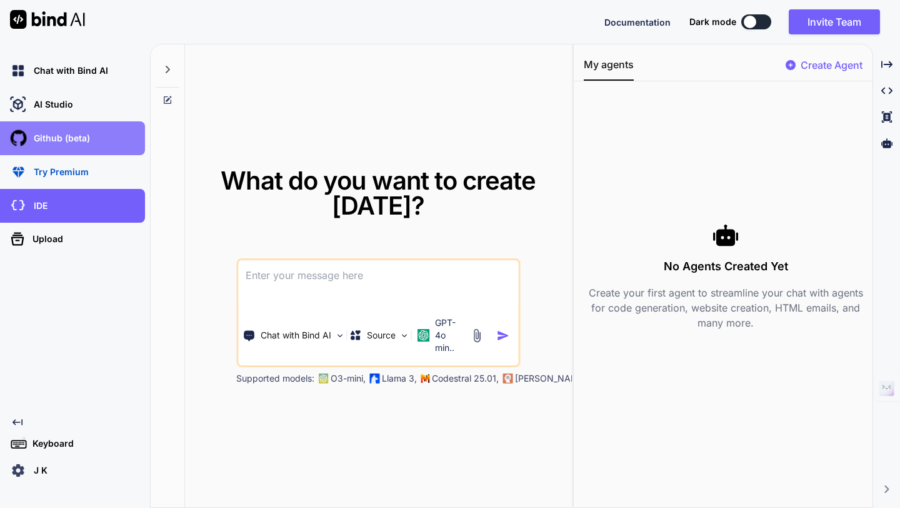
click at [43, 144] on div "Github (beta)" at bounding box center [77, 138] width 138 height 21
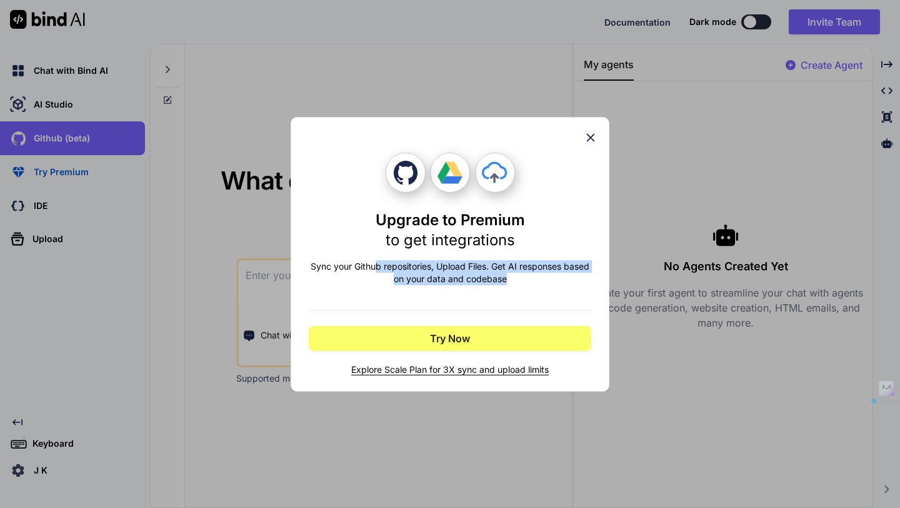
drag, startPoint x: 375, startPoint y: 266, endPoint x: 536, endPoint y: 275, distance: 161.0
click at [536, 275] on p "Sync your Github repositories, Upload Files. Get AI responses based on your dat…" at bounding box center [450, 272] width 283 height 25
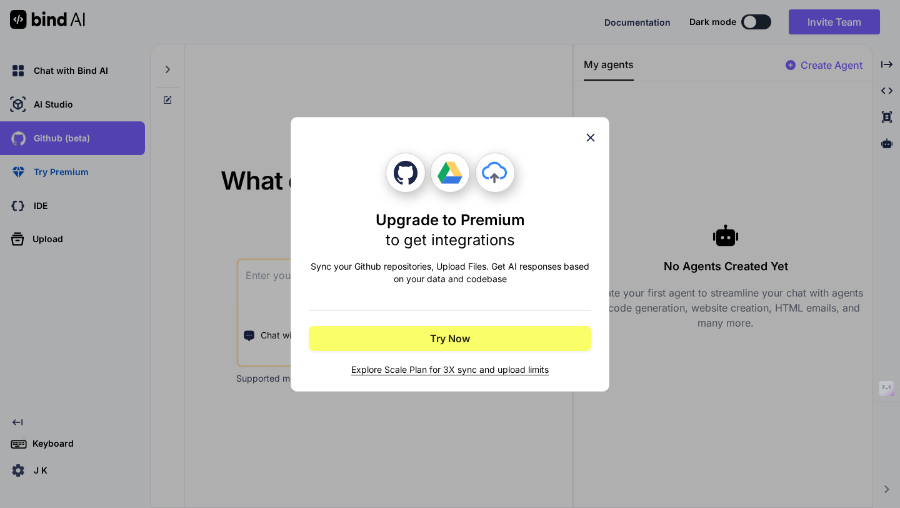
click at [260, 231] on div "Upgrade to Premium to get integrations Sync your Github repositories, Upload Fi…" at bounding box center [450, 254] width 900 height 508
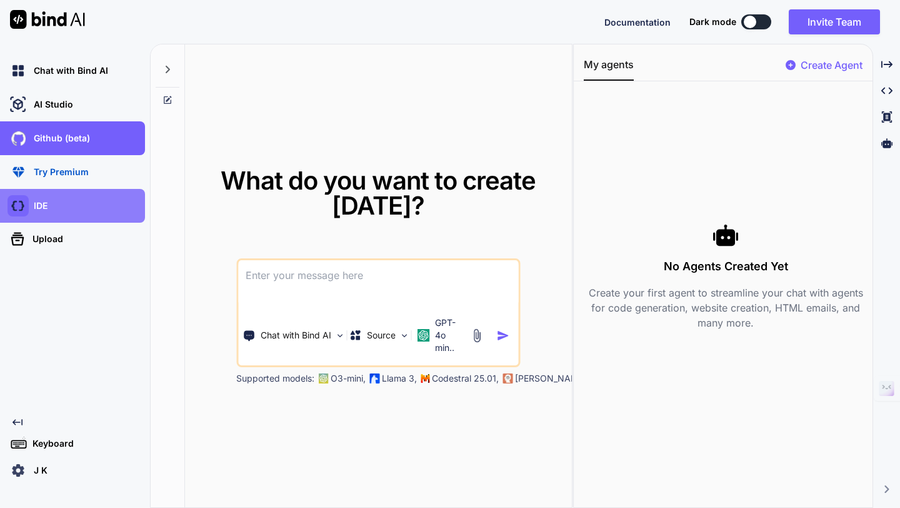
click at [24, 212] on img at bounding box center [18, 205] width 21 height 21
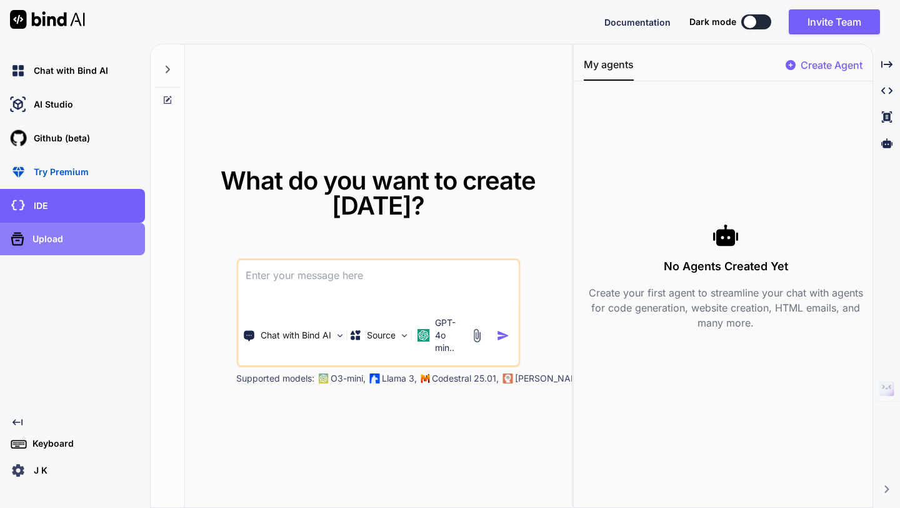
click at [40, 231] on div "Upload" at bounding box center [77, 239] width 138 height 20
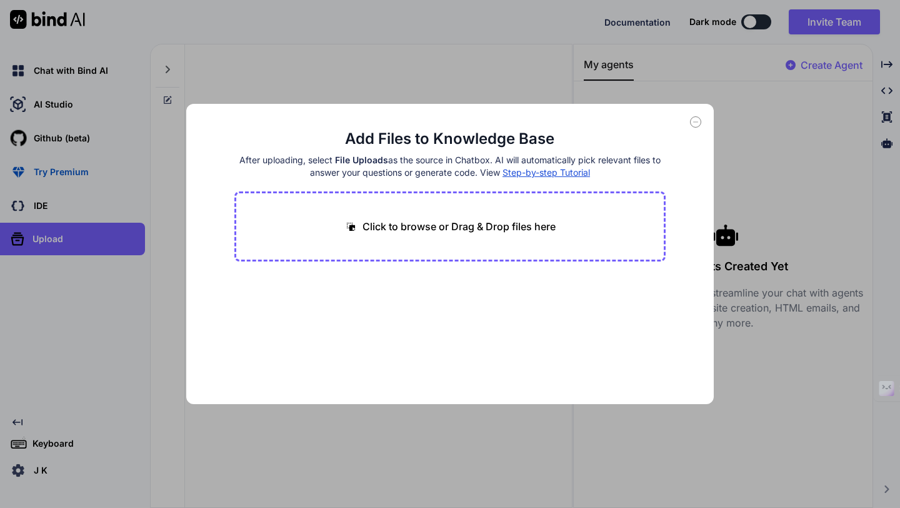
click at [520, 174] on span "Step-by-step Tutorial" at bounding box center [547, 172] width 88 height 11
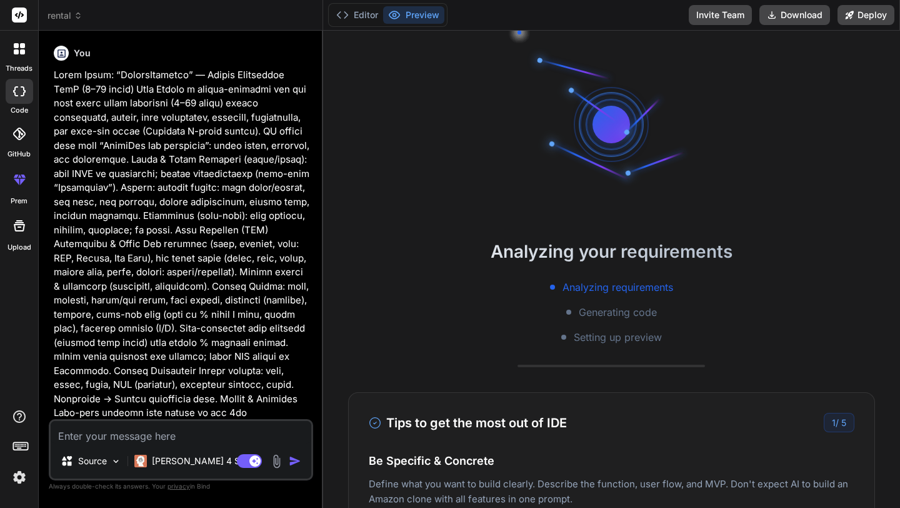
type textarea "x"
